Goal: Check status: Check status

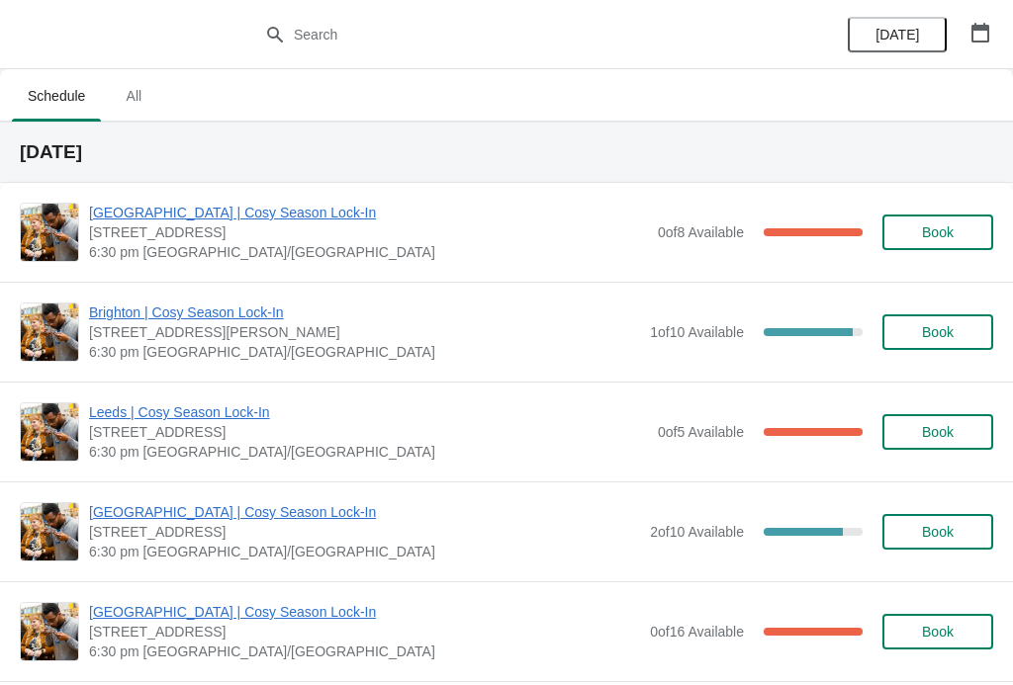
click at [275, 614] on span "[GEOGRAPHIC_DATA] | Cosy Season Lock-In" at bounding box center [364, 612] width 551 height 20
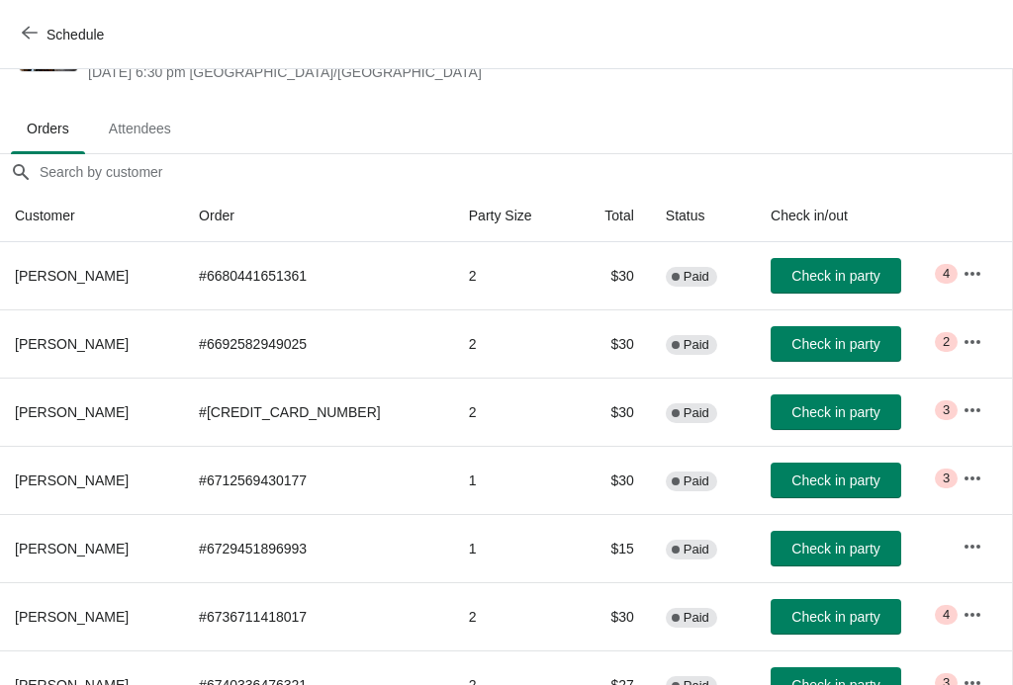
scroll to position [88, 1]
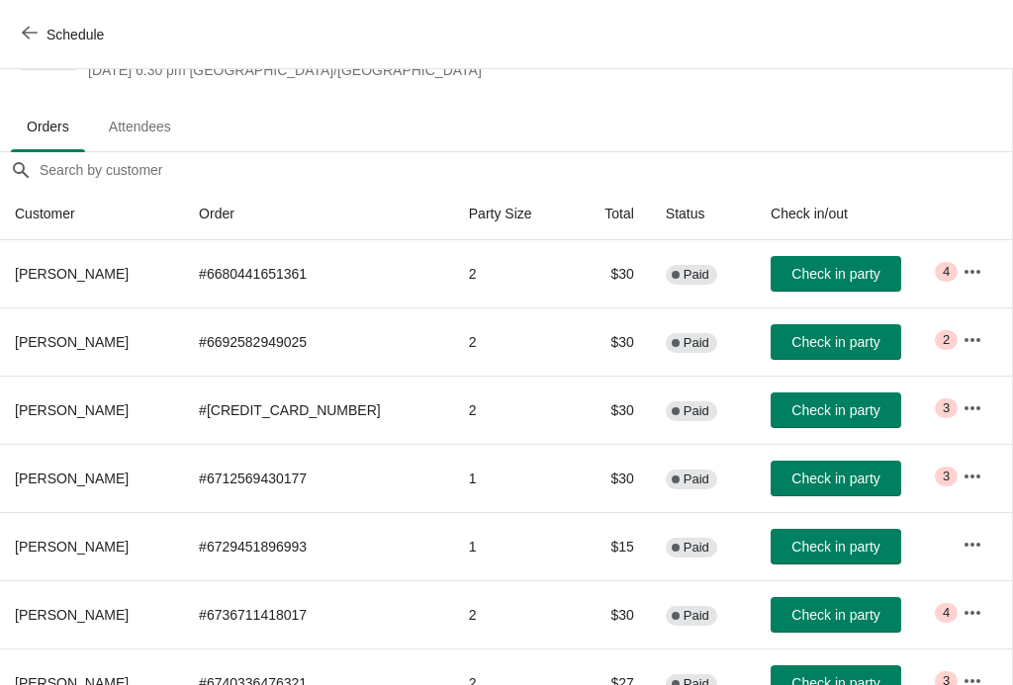
click at [977, 402] on icon "button" at bounding box center [972, 409] width 20 height 20
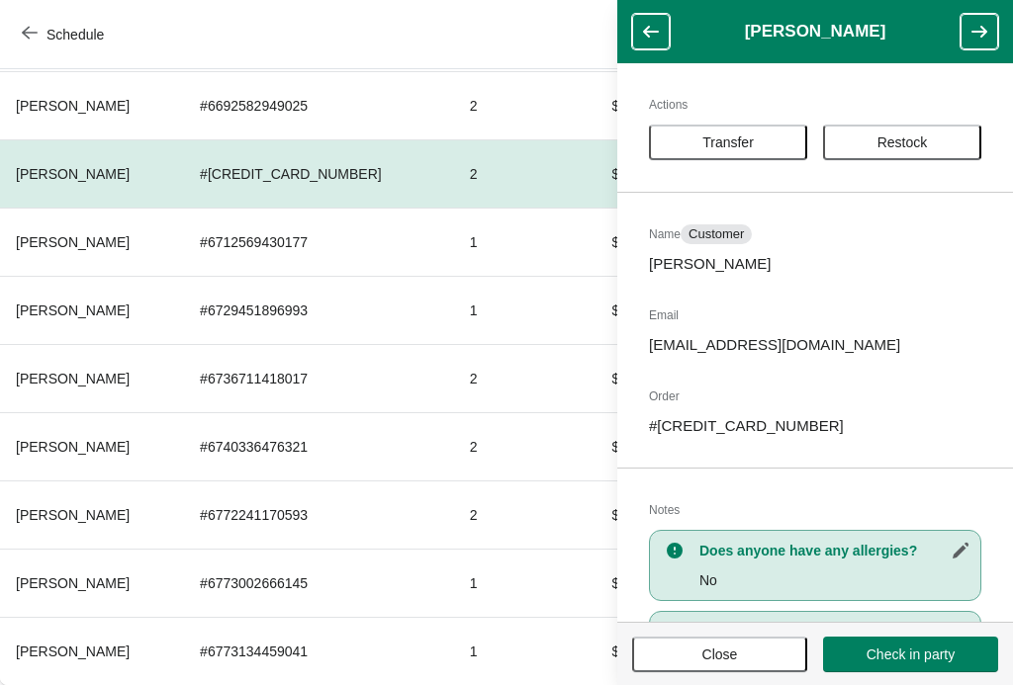
scroll to position [324, 0]
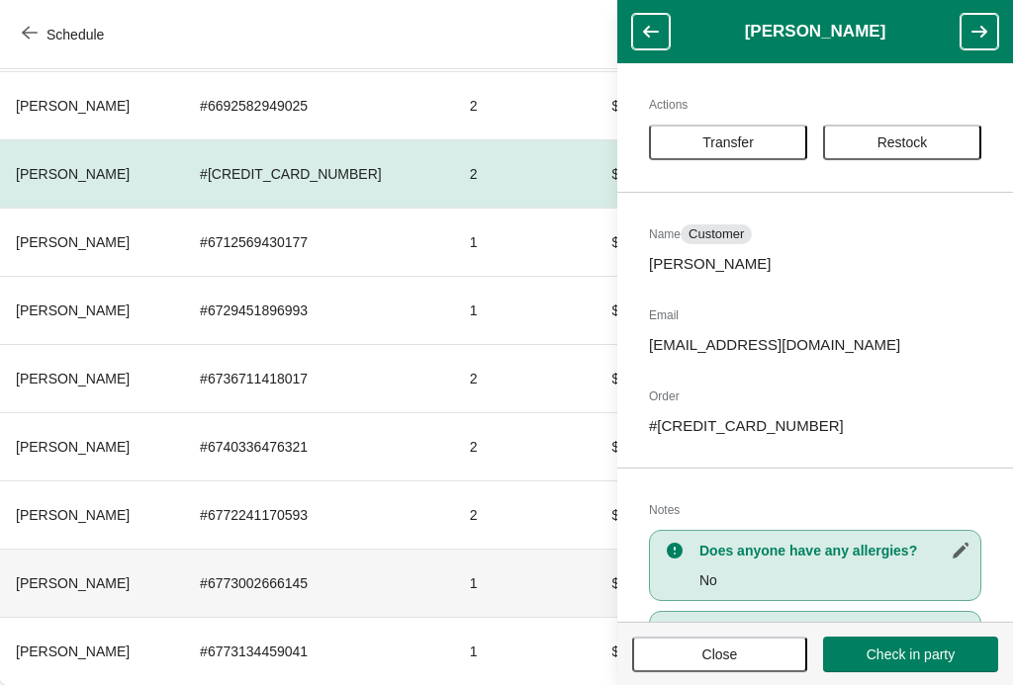
click at [184, 577] on th "[PERSON_NAME]" at bounding box center [92, 583] width 184 height 68
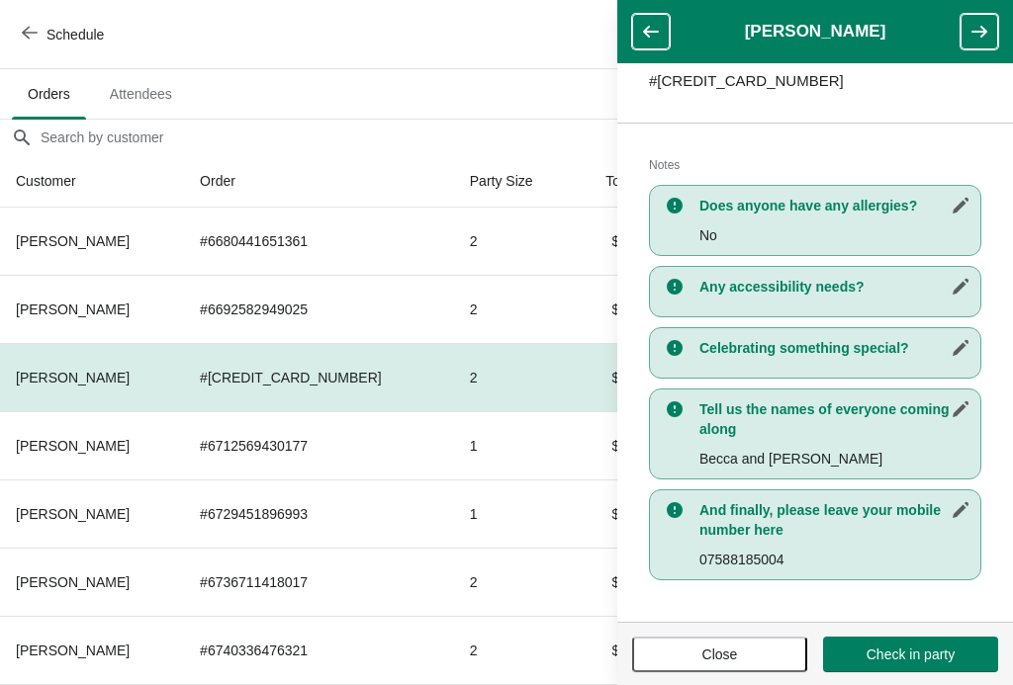
scroll to position [345, 0]
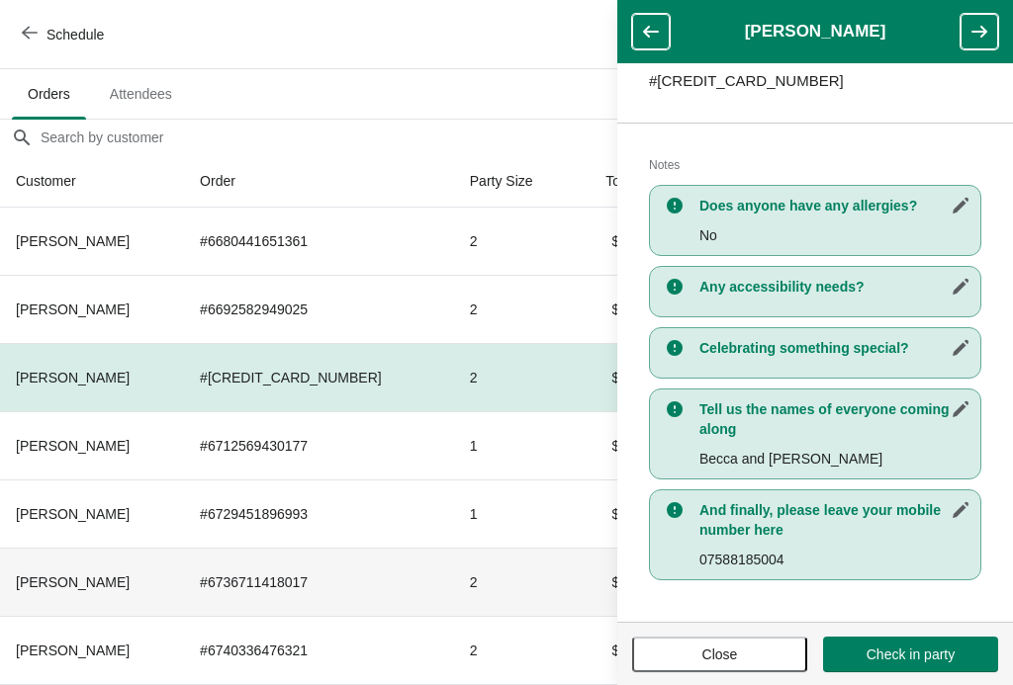
click at [509, 589] on td "2" at bounding box center [514, 582] width 120 height 68
click at [978, 23] on icon "button" at bounding box center [979, 32] width 20 height 20
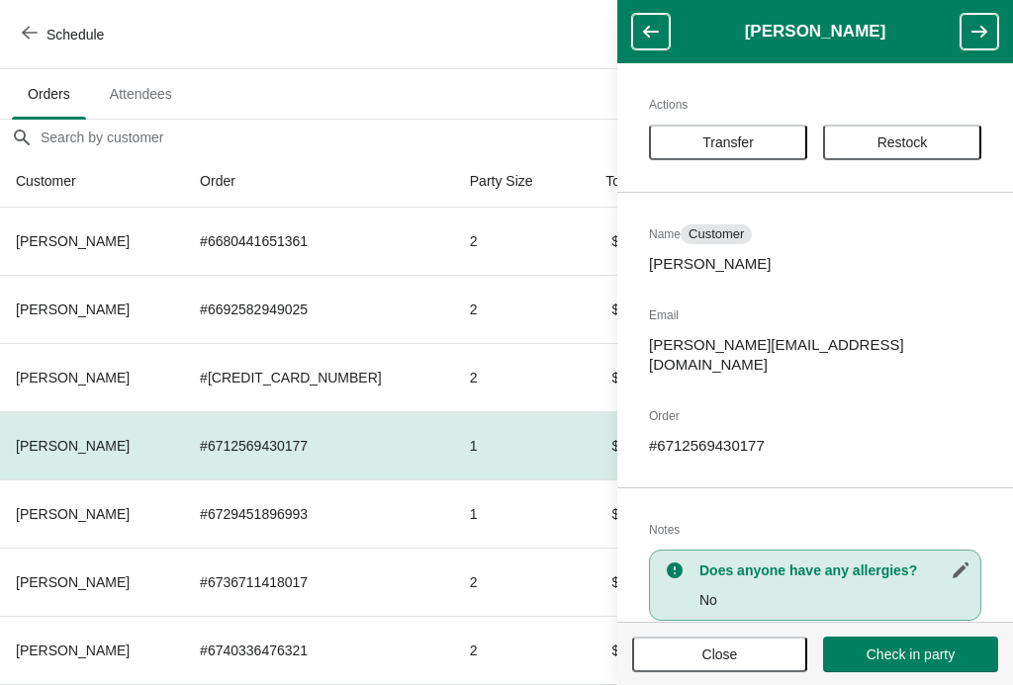
click at [987, 33] on icon "button" at bounding box center [979, 32] width 20 height 20
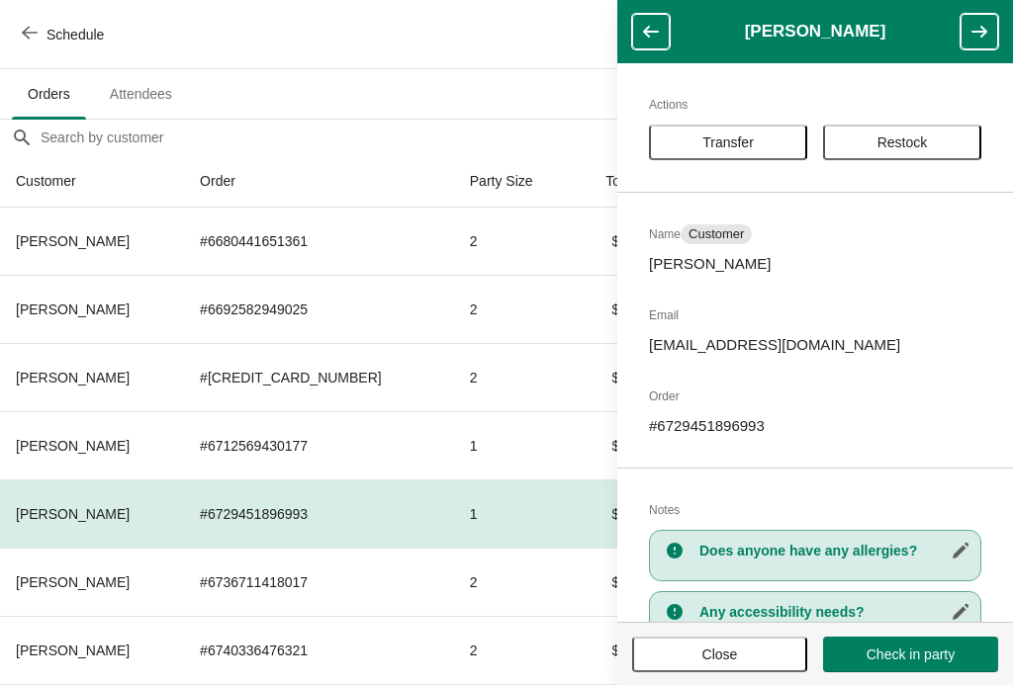
click at [992, 27] on button "button" at bounding box center [979, 32] width 38 height 36
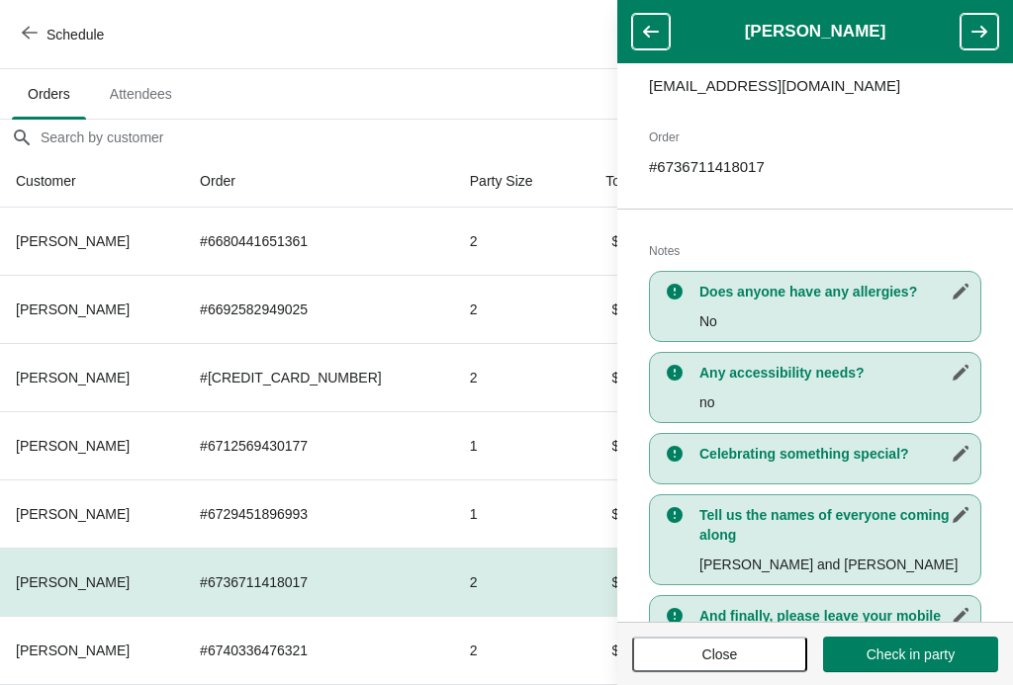
scroll to position [279, 0]
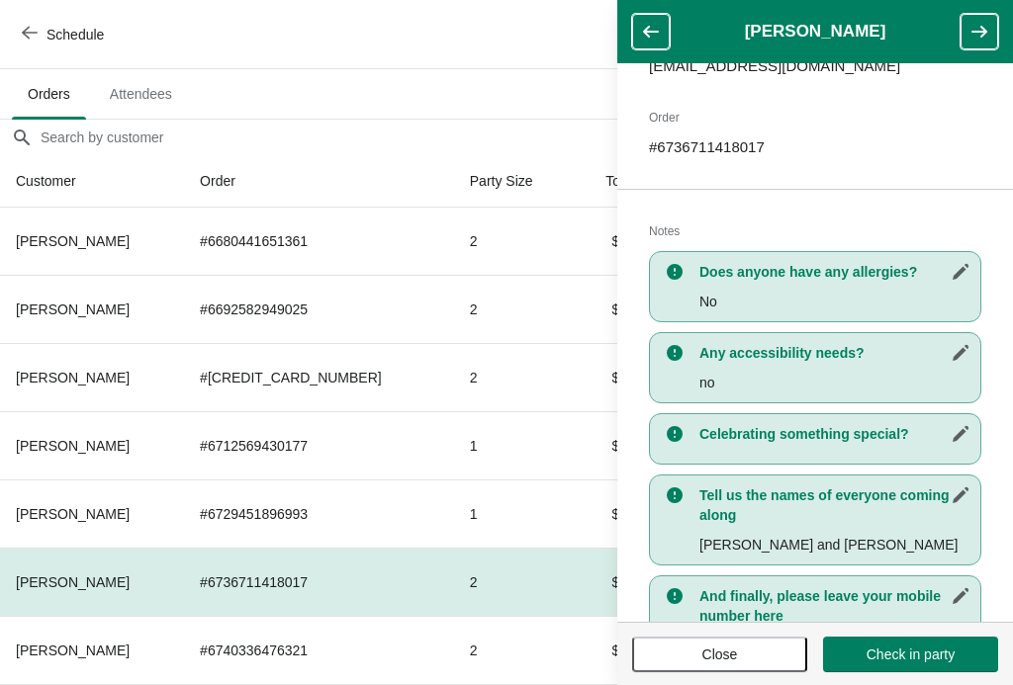
click at [983, 17] on button "button" at bounding box center [979, 32] width 38 height 36
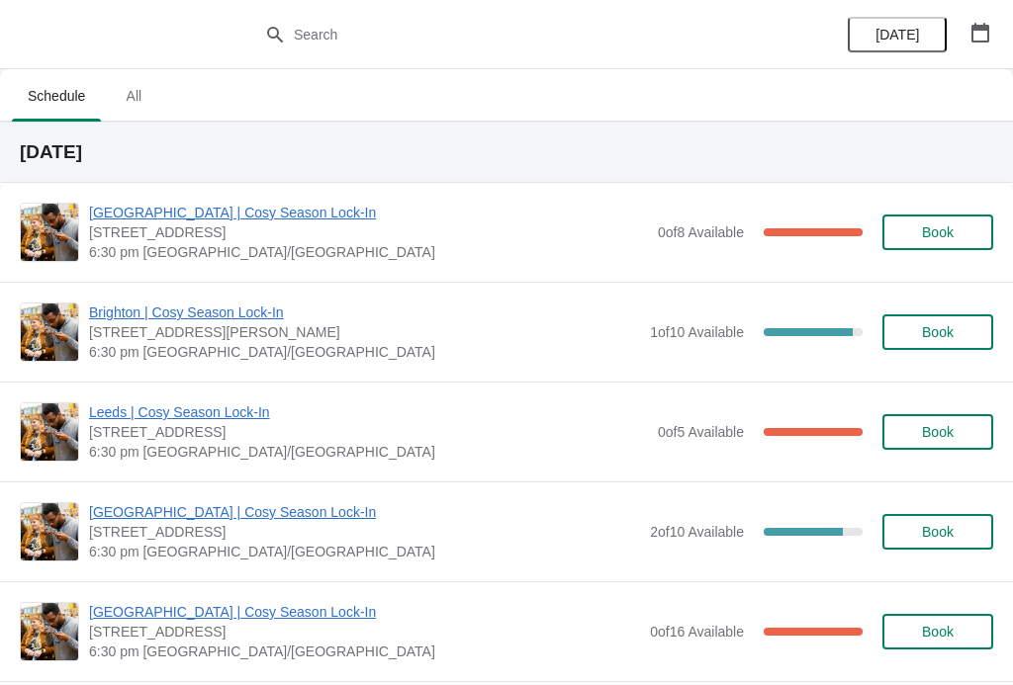
click at [231, 616] on span "[GEOGRAPHIC_DATA] | Cosy Season Lock-In" at bounding box center [364, 612] width 551 height 20
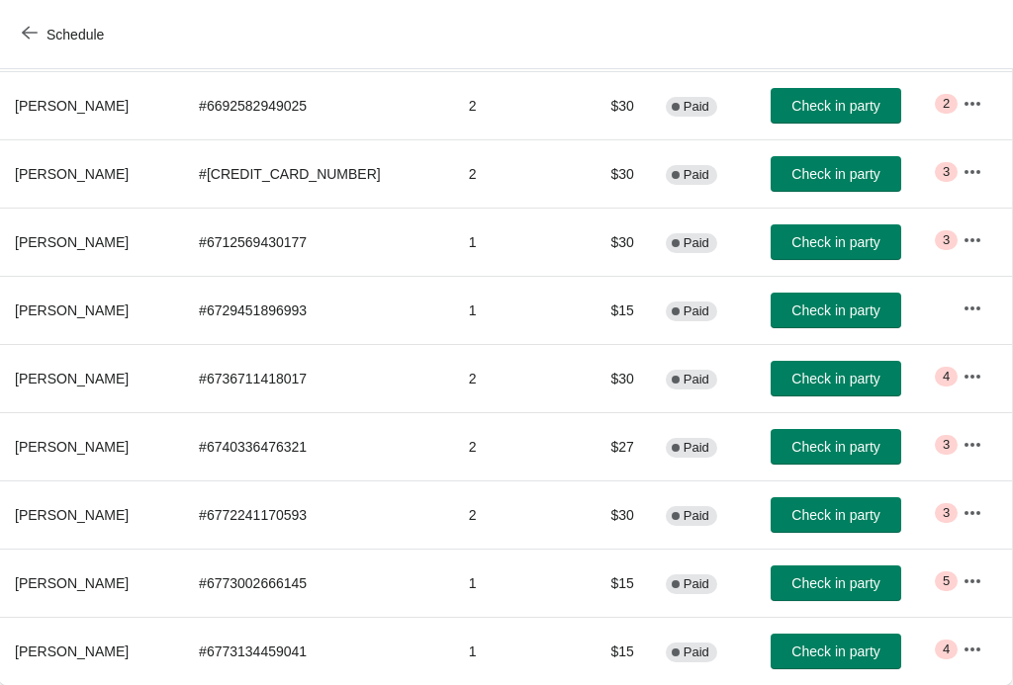
scroll to position [324, 1]
click at [976, 443] on icon "button" at bounding box center [972, 445] width 20 height 20
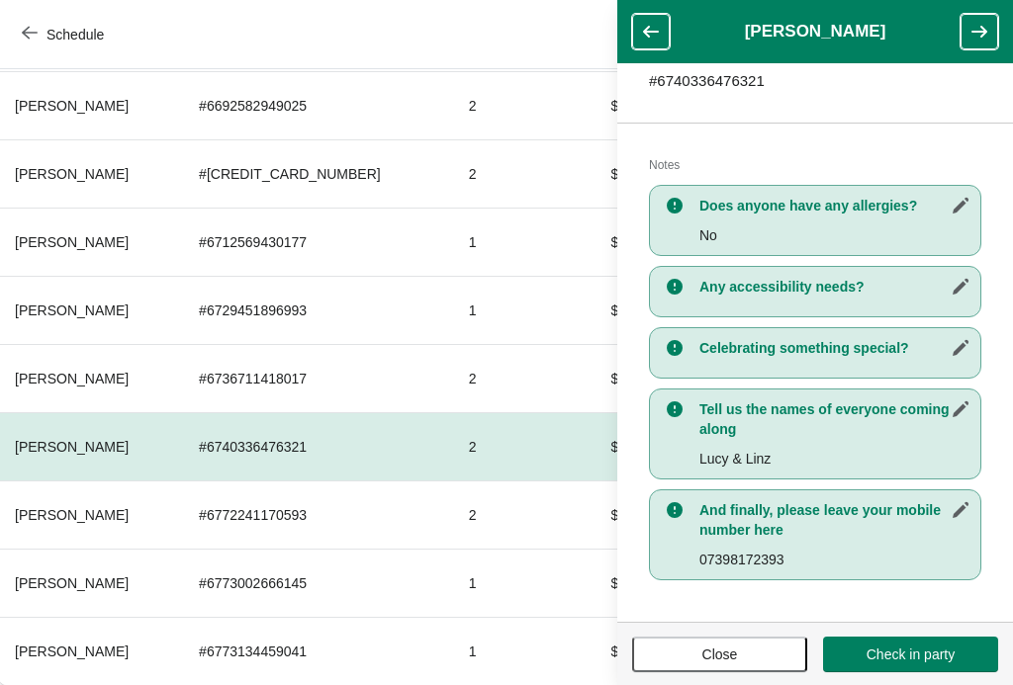
scroll to position [345, 0]
click at [991, 30] on button "button" at bounding box center [979, 32] width 38 height 36
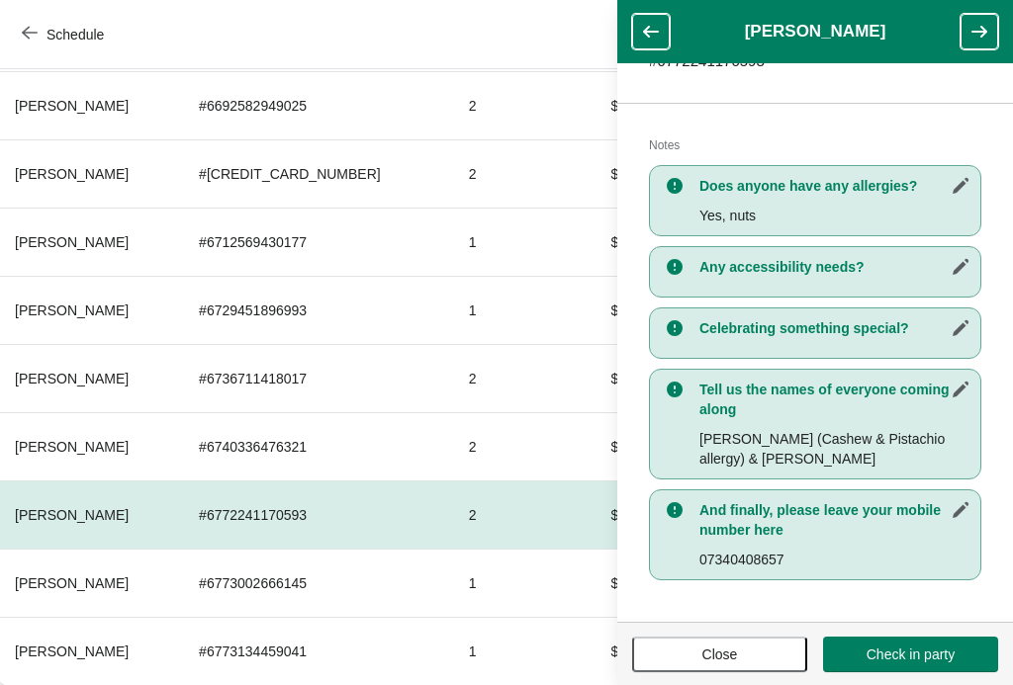
scroll to position [365, 0]
click at [971, 32] on icon "button" at bounding box center [979, 32] width 20 height 20
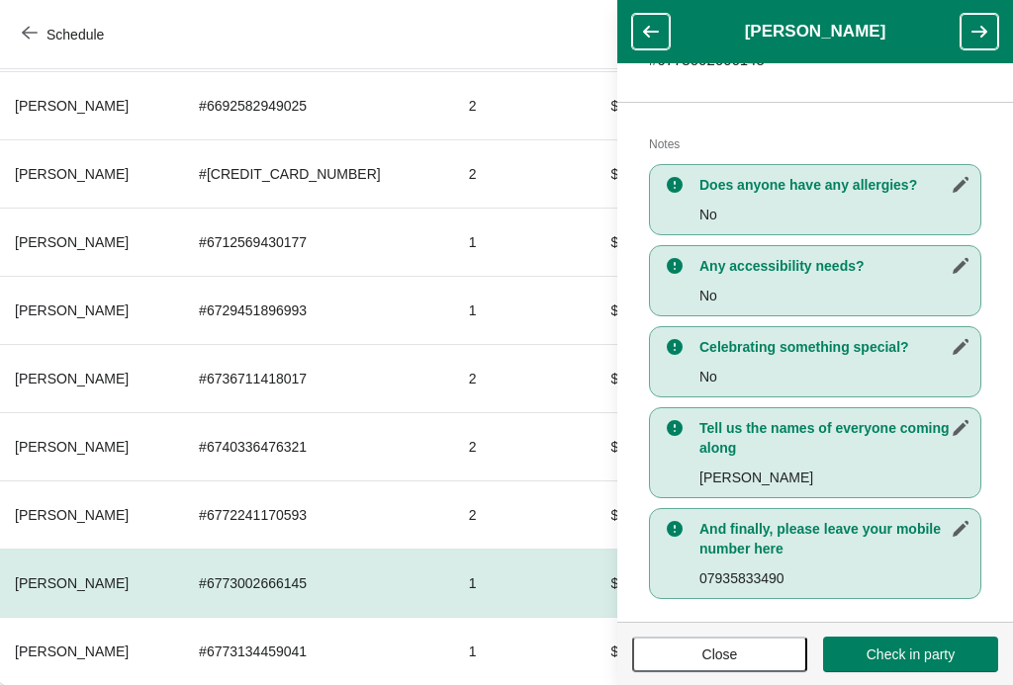
scroll to position [385, 0]
click at [708, 653] on span "Close" at bounding box center [720, 655] width 36 height 16
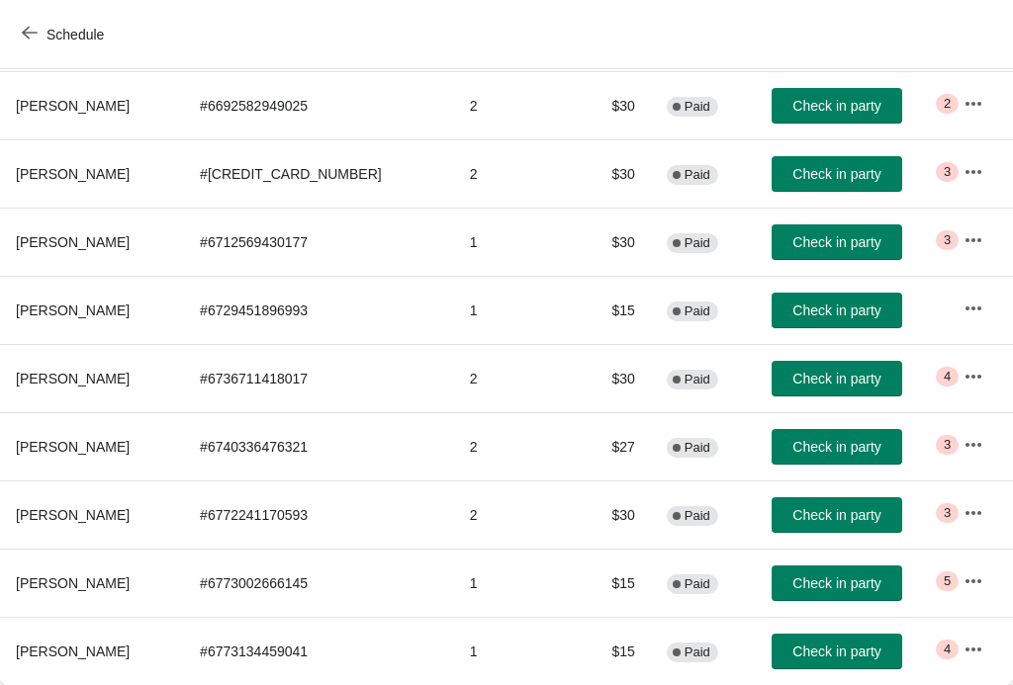
scroll to position [324, 0]
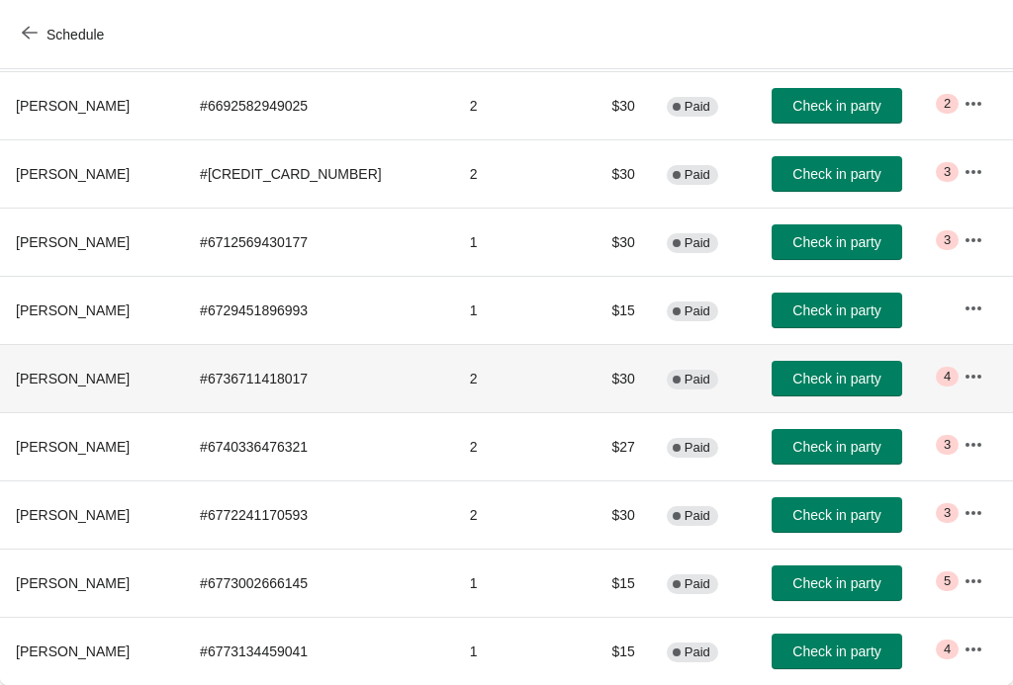
click at [952, 368] on span "Critical 4" at bounding box center [947, 377] width 23 height 20
click at [977, 374] on icon "button" at bounding box center [973, 377] width 20 height 20
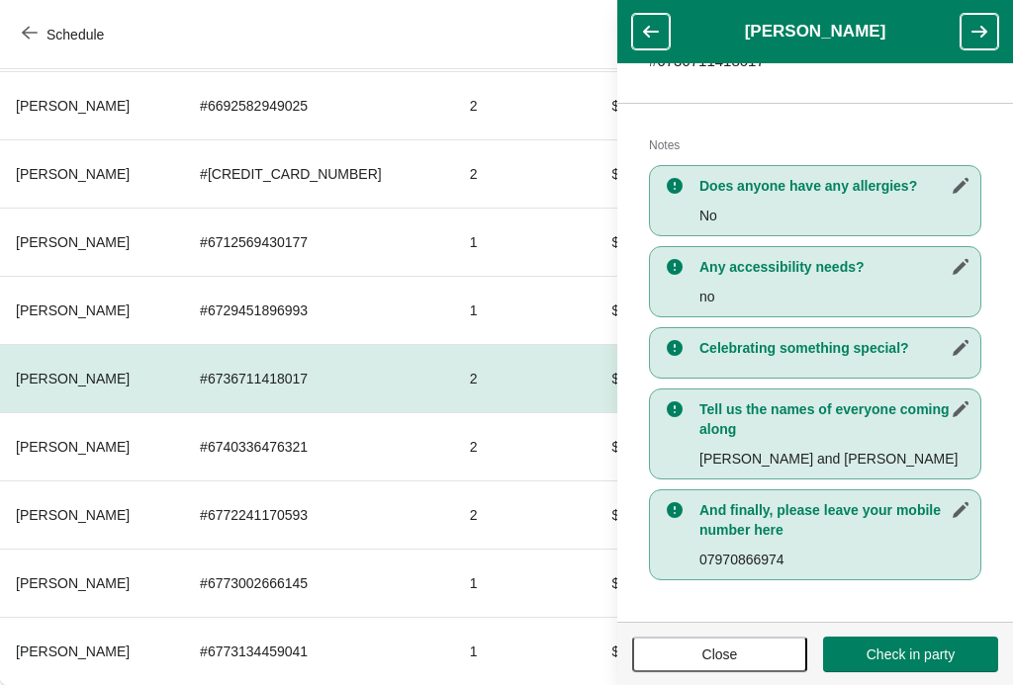
scroll to position [365, 0]
click at [733, 642] on button "Close" at bounding box center [719, 655] width 175 height 36
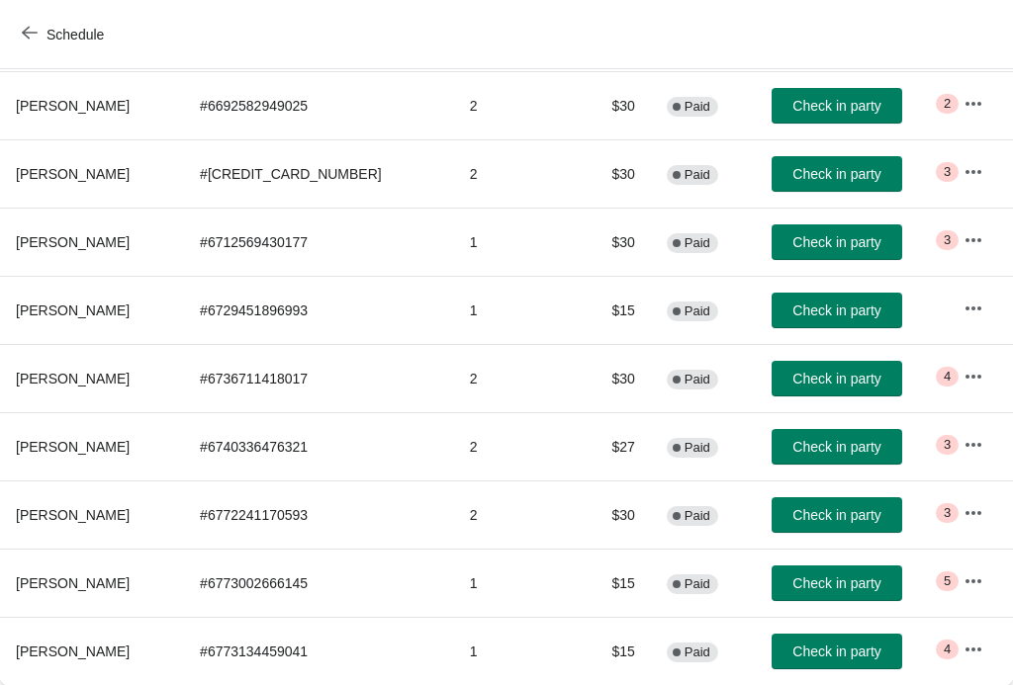
click at [969, 580] on icon "button" at bounding box center [973, 582] width 20 height 20
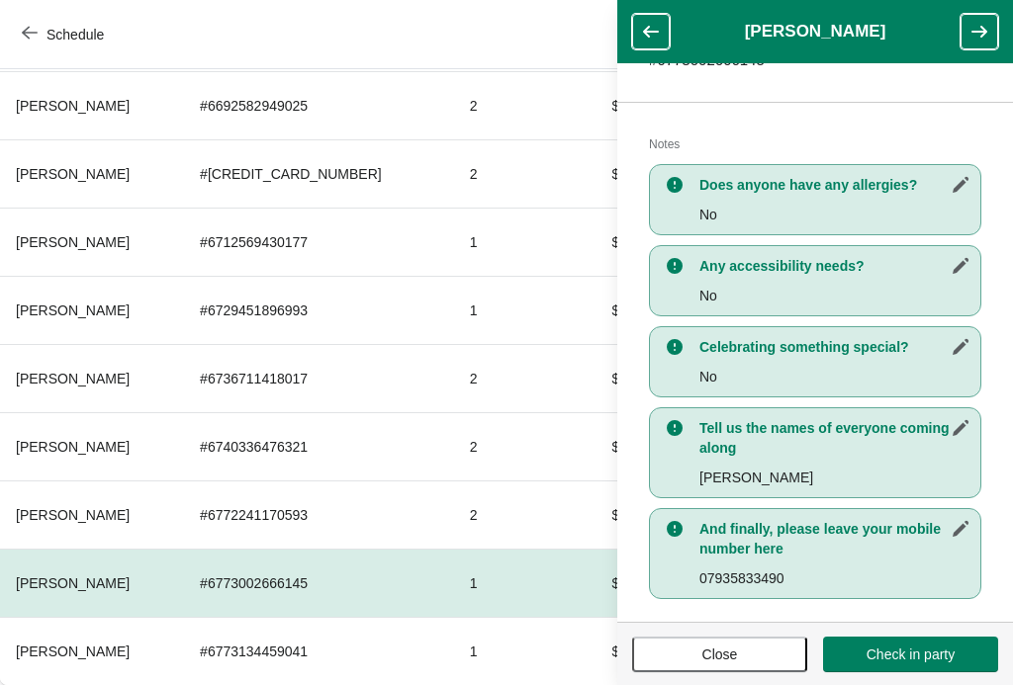
scroll to position [385, 0]
click at [762, 649] on span "Close" at bounding box center [719, 655] width 139 height 16
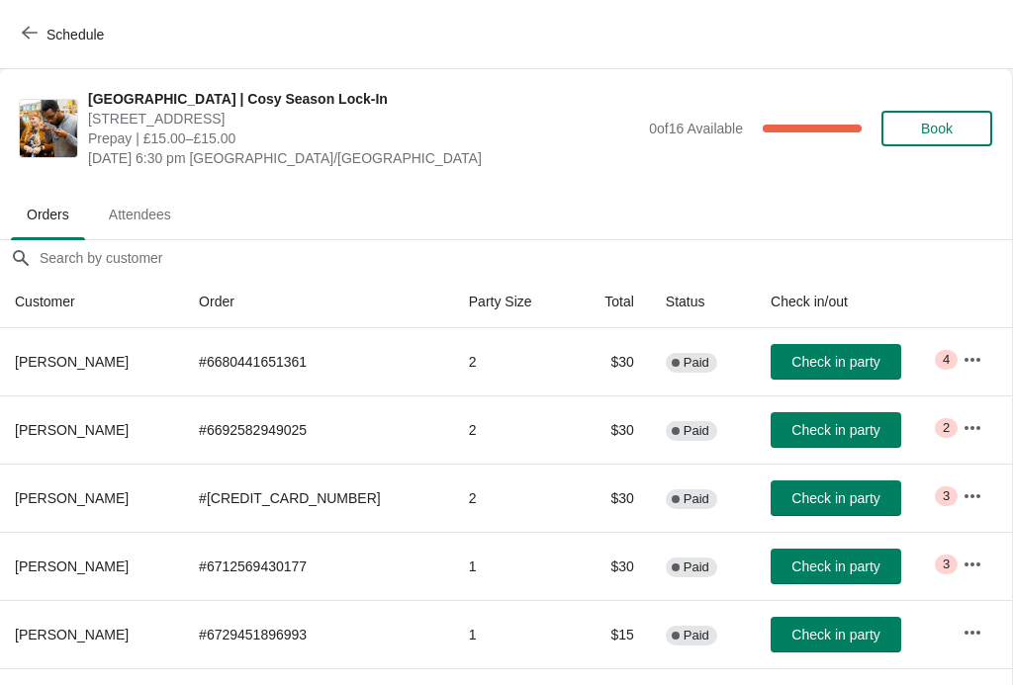
scroll to position [0, 1]
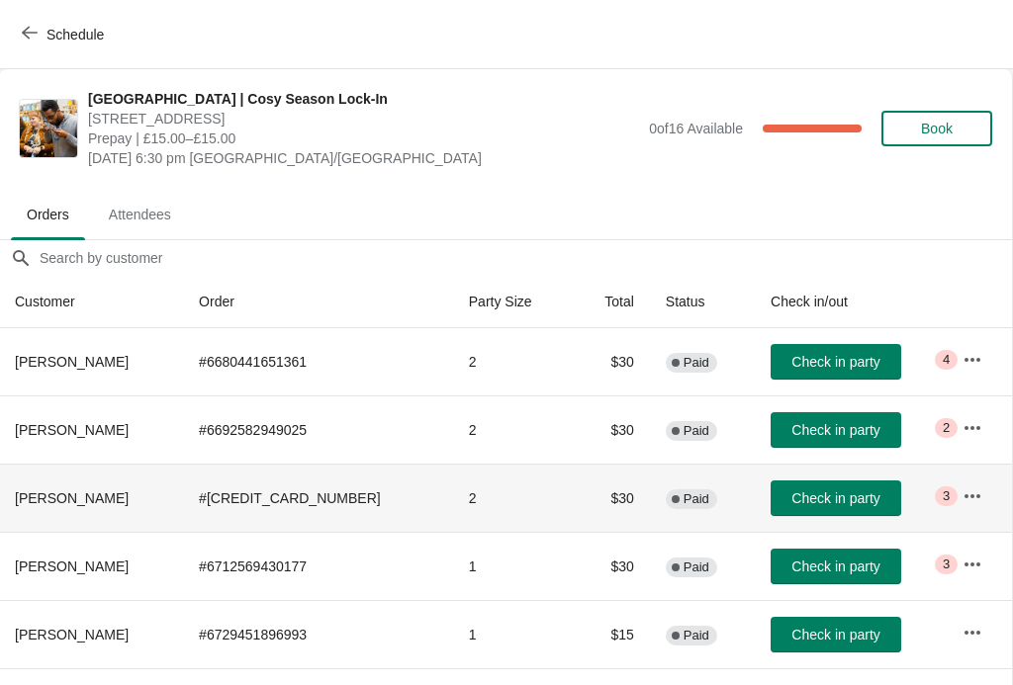
click at [973, 498] on icon "button" at bounding box center [972, 497] width 20 height 20
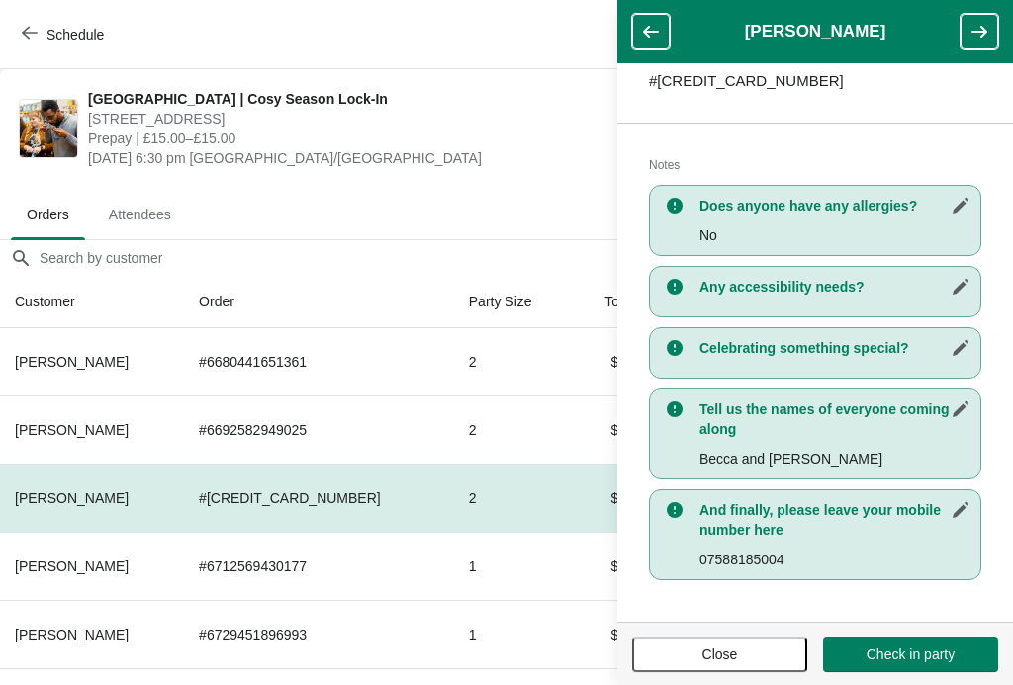
scroll to position [345, 0]
click at [430, 610] on td "# 6729451896993" at bounding box center [318, 634] width 270 height 68
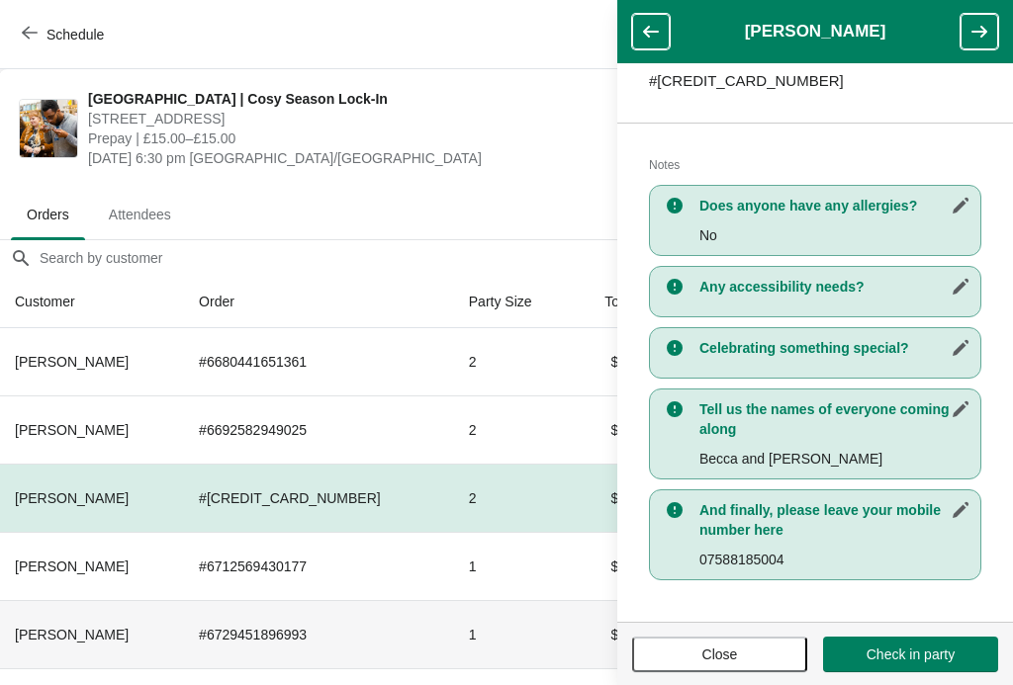
click at [654, 30] on icon "button" at bounding box center [651, 32] width 20 height 20
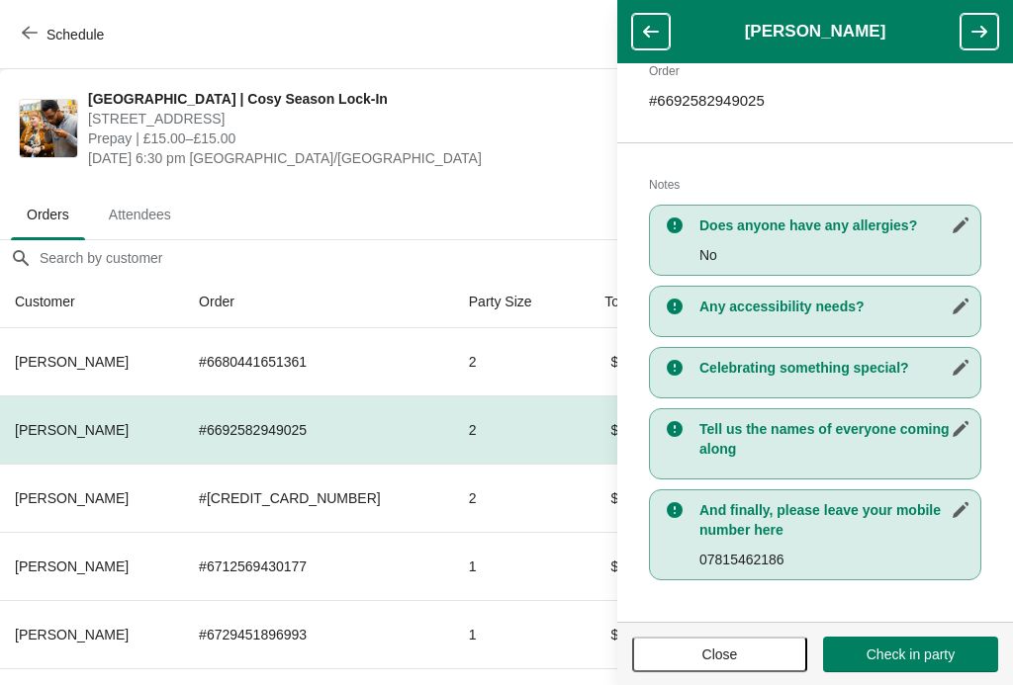
scroll to position [325, 0]
